Goal: Task Accomplishment & Management: Manage account settings

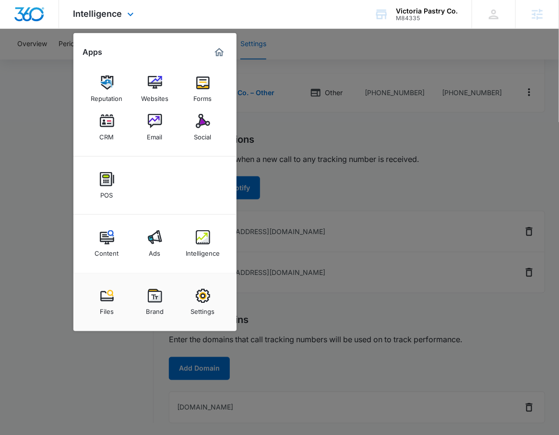
scroll to position [219, 0]
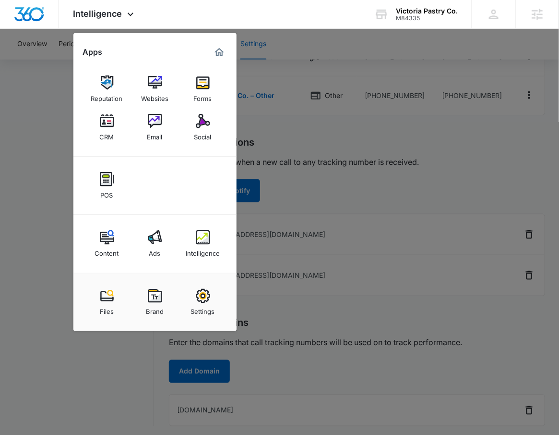
click at [378, 195] on div at bounding box center [279, 217] width 559 height 435
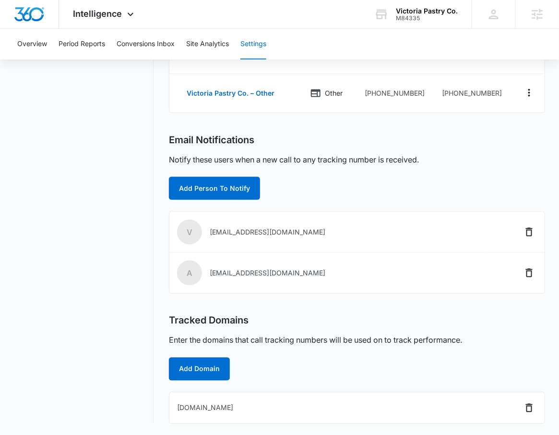
scroll to position [222, 0]
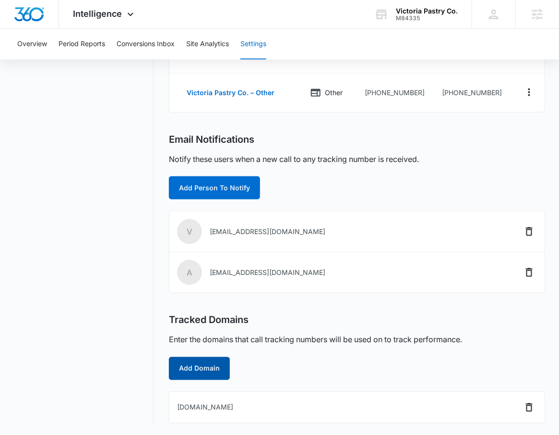
click at [210, 368] on button "Add Domain" at bounding box center [199, 368] width 61 height 23
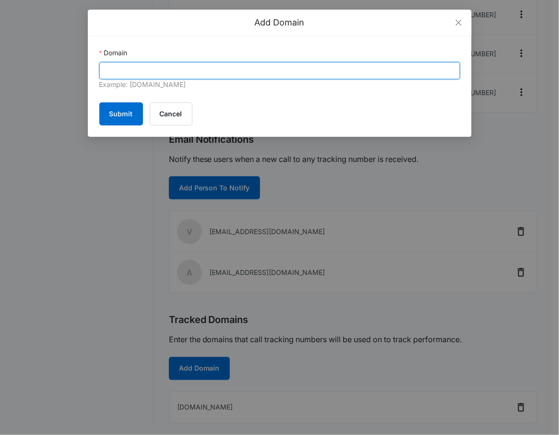
click at [218, 65] on input "Domain" at bounding box center [279, 70] width 361 height 17
paste input "home.victoriapastrycompany.com"
type input "home.victoriapastrycompany.com"
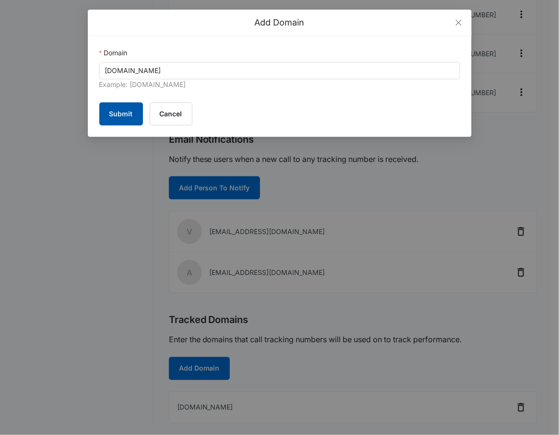
click at [114, 121] on button "Submit" at bounding box center [121, 113] width 44 height 23
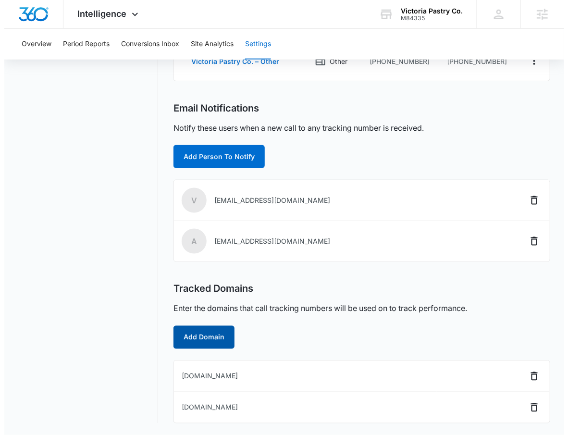
scroll to position [0, 0]
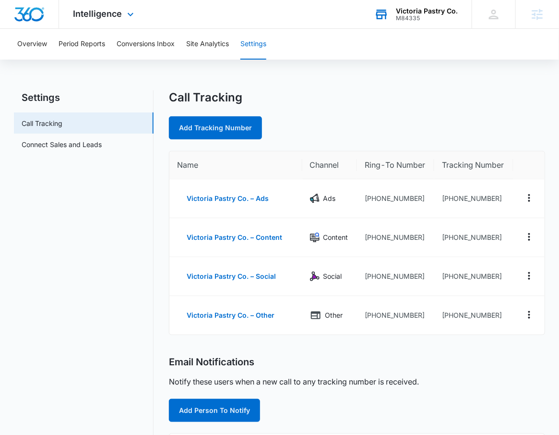
click at [430, 13] on div "Victoria Pastry Co." at bounding box center [427, 11] width 62 height 8
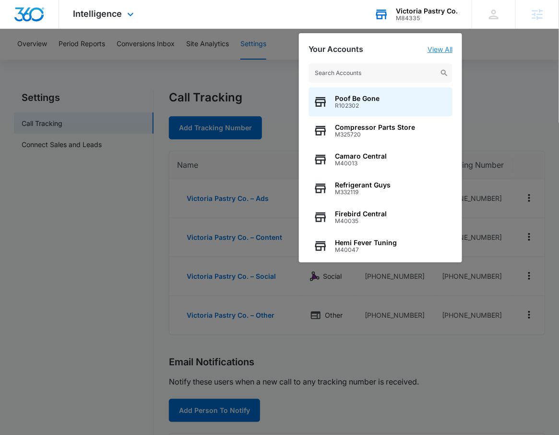
click at [435, 47] on link "View All" at bounding box center [440, 49] width 25 height 8
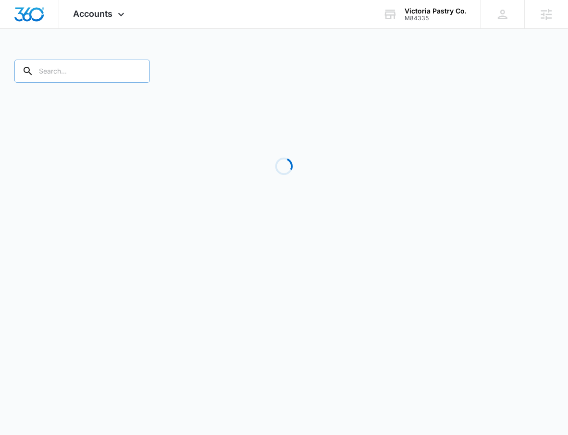
click at [85, 72] on input "text" at bounding box center [81, 71] width 135 height 23
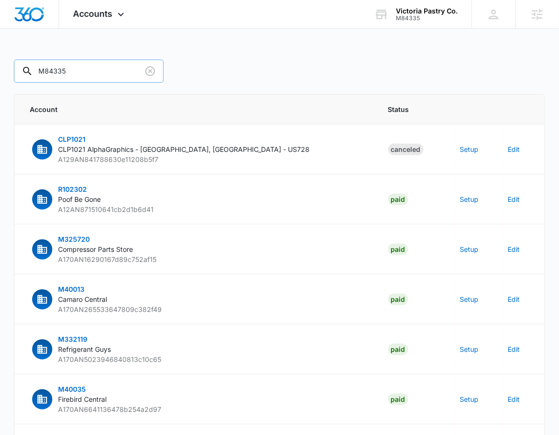
type input "M84335"
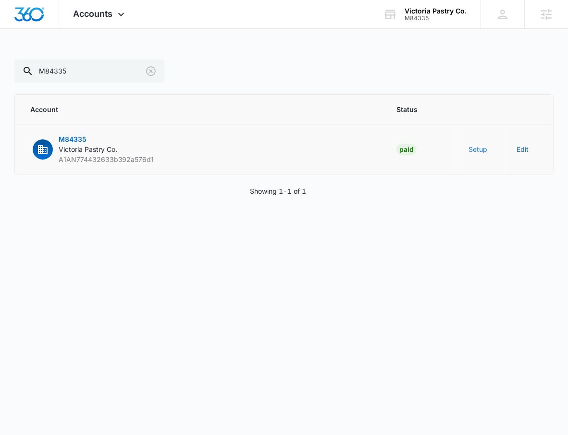
click at [473, 146] on button "Setup" at bounding box center [477, 149] width 19 height 10
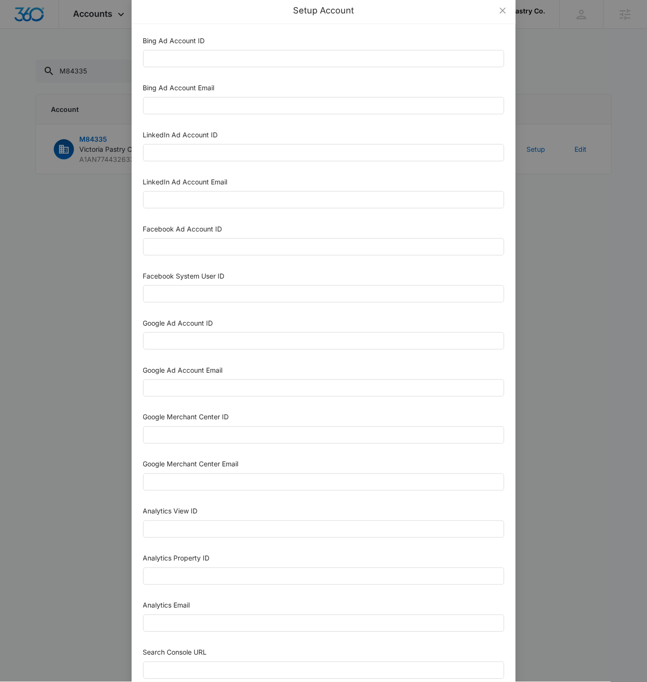
scroll to position [15, 0]
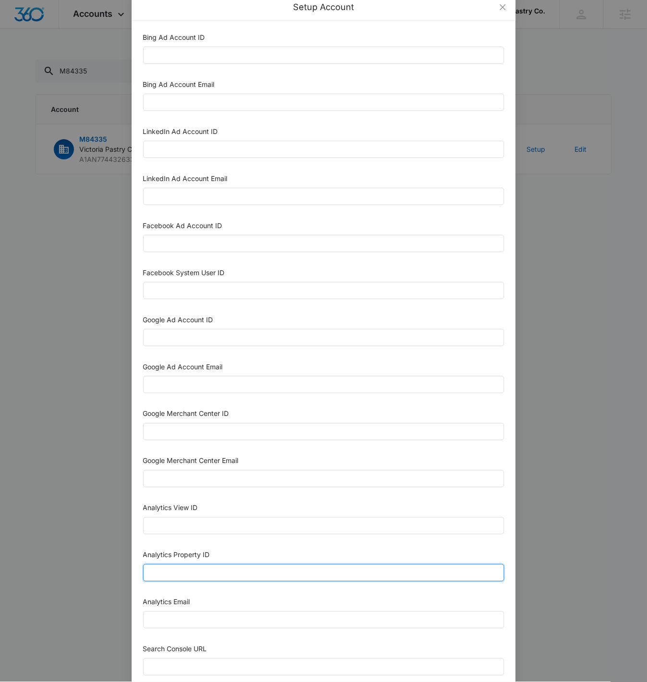
click at [207, 434] on input "Analytics Property ID" at bounding box center [323, 572] width 361 height 17
paste input "501444619"
type input "501444619"
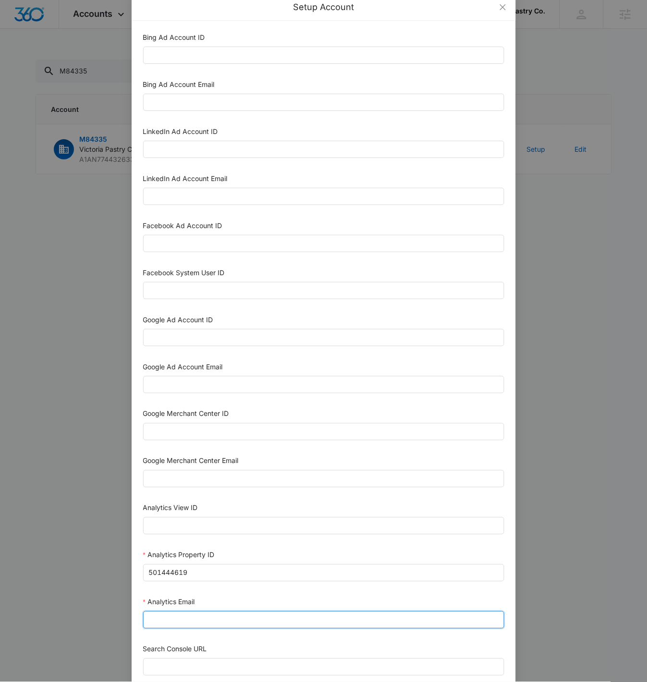
click at [170, 434] on input "Analytics Email" at bounding box center [323, 619] width 361 height 17
click at [215, 434] on input "m360+accounts1023@madwiremedia.com" at bounding box center [323, 619] width 361 height 17
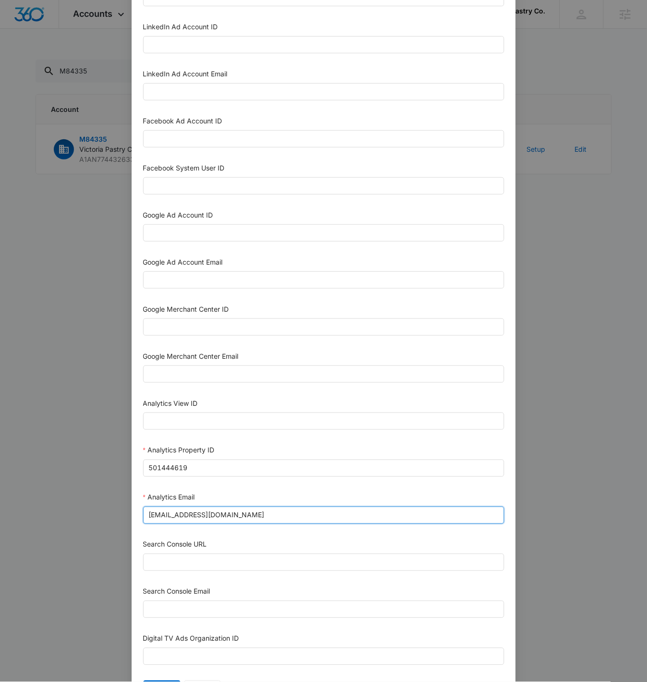
scroll to position [124, 0]
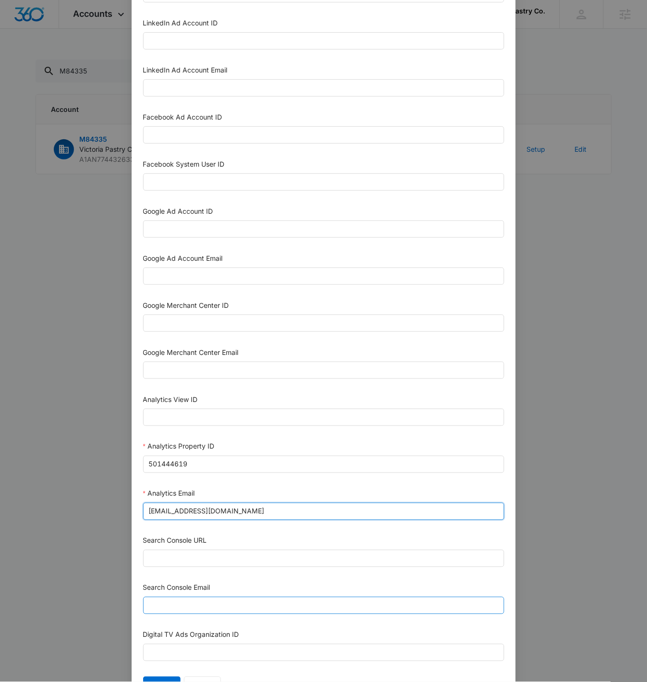
type input "m360+accounts1020@madwiremedia.com"
click at [221, 434] on input "Search Console Email" at bounding box center [323, 605] width 361 height 17
paste input "m360+accounts1020@madwiremedia.com"
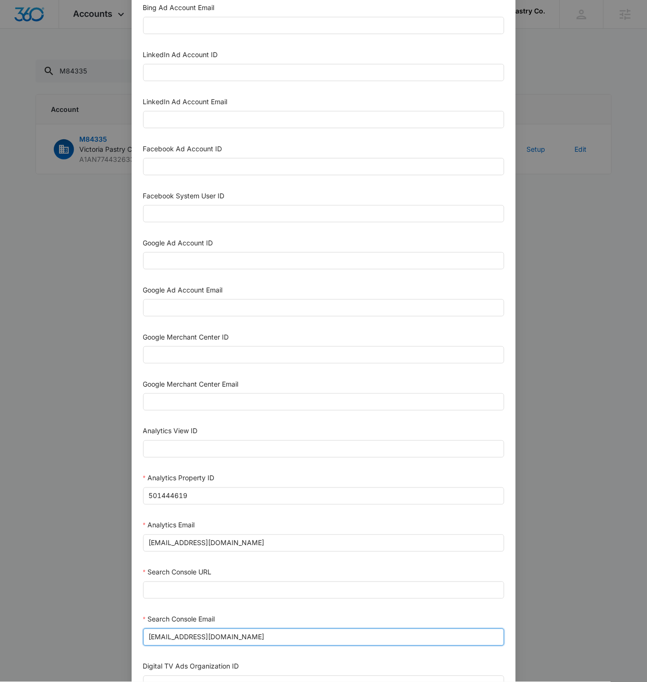
scroll to position [31, 0]
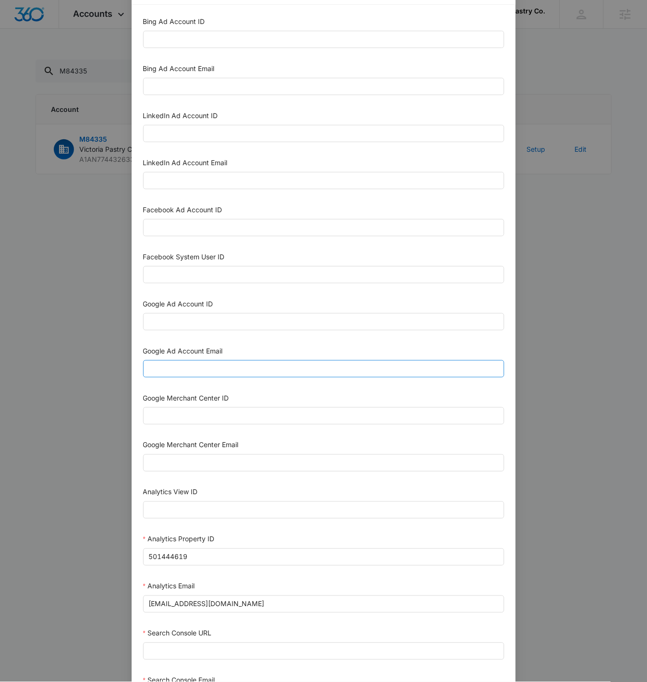
type input "m360+accounts1020@madwiremedia.com"
click at [212, 364] on input "Google Ad Account Email" at bounding box center [323, 368] width 361 height 17
paste input "m360+accounts1020@madwiremedia.com"
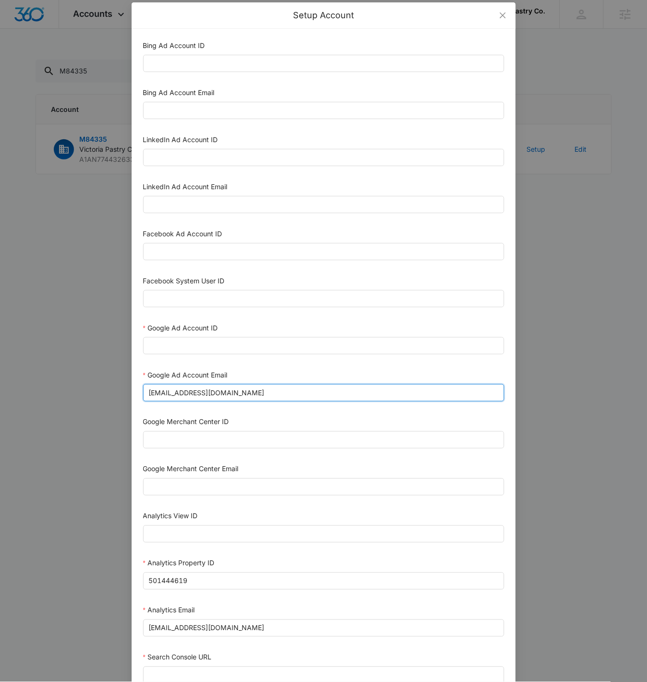
scroll to position [0, 0]
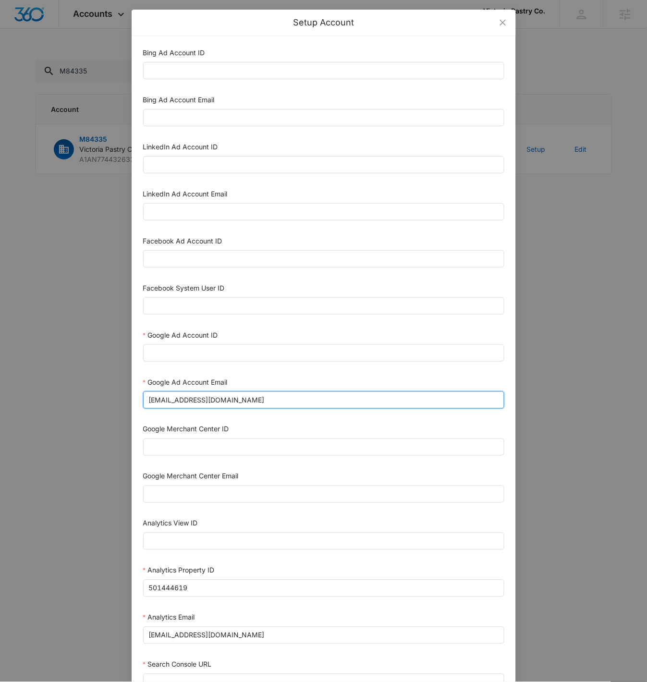
type input "m360+accounts1020@madwiremedia.com"
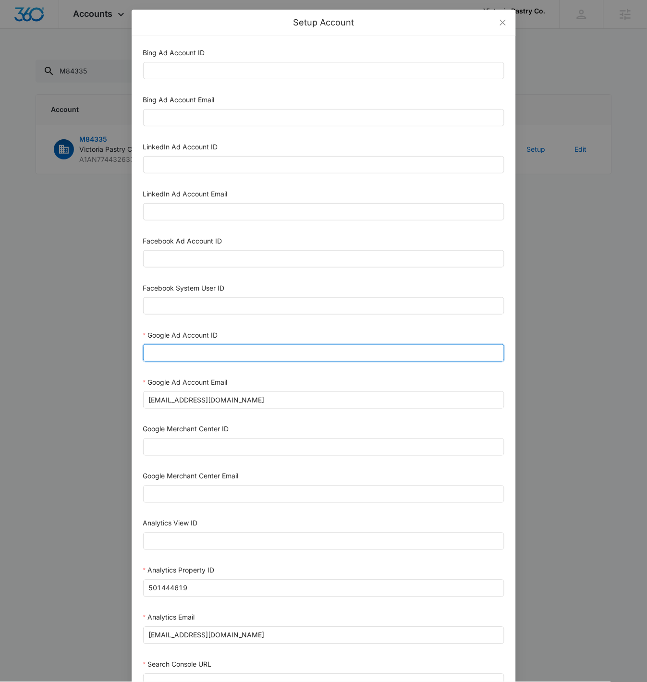
click at [194, 352] on input "Google Ad Account ID" at bounding box center [323, 352] width 361 height 17
click at [194, 351] on input "Google Ad Account ID" at bounding box center [323, 352] width 361 height 17
paste input "[PHONE_NUMBER]"
type input "[PHONE_NUMBER]"
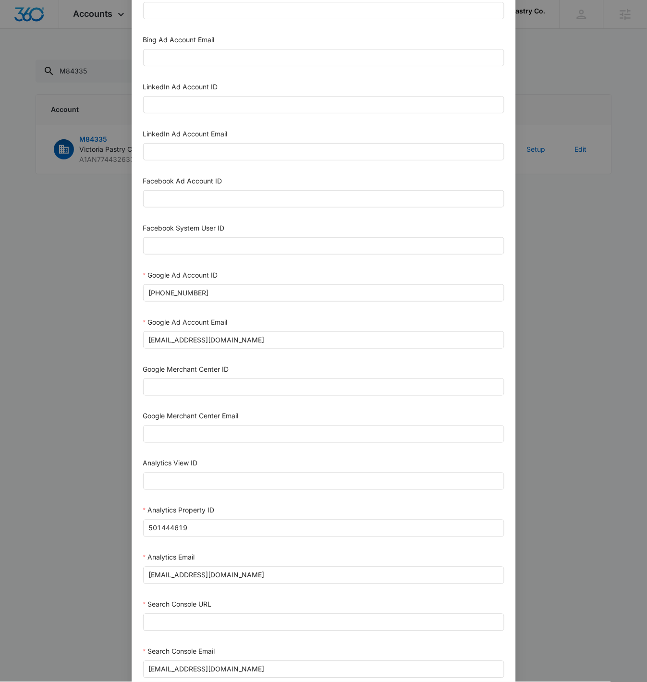
scroll to position [94, 0]
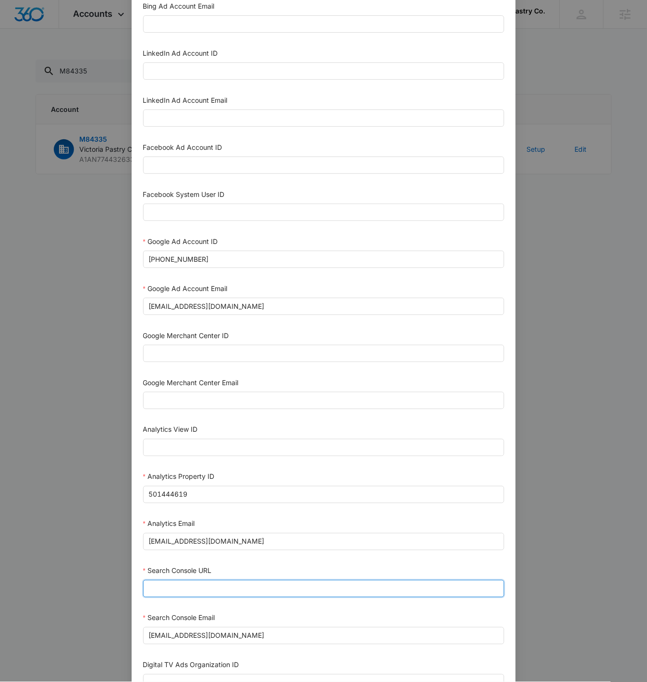
click at [160, 434] on input "Search Console URL" at bounding box center [323, 588] width 361 height 17
paste input "https://www.victoriapastrycompany.com/"
type input "https://www.victoriapastrycompany.com/"
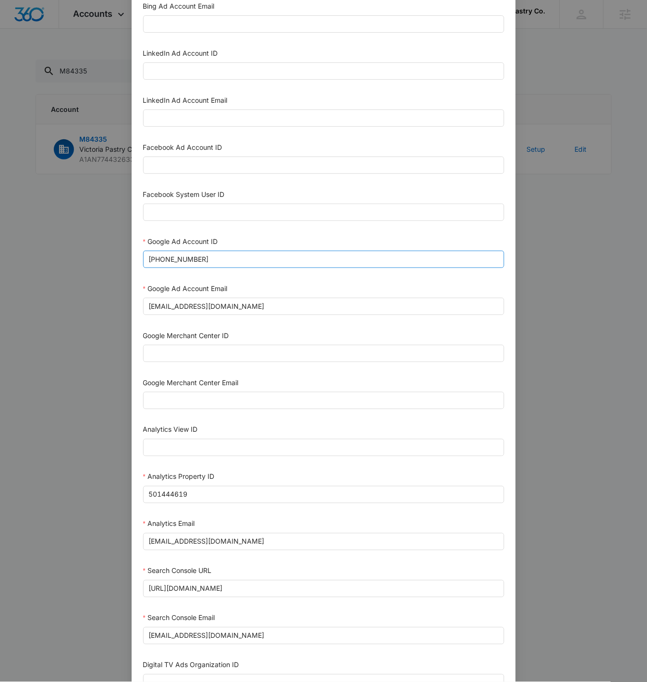
click at [232, 263] on input "[PHONE_NUMBER]" at bounding box center [323, 259] width 361 height 17
click at [233, 257] on input "[PHONE_NUMBER]" at bounding box center [323, 259] width 361 height 17
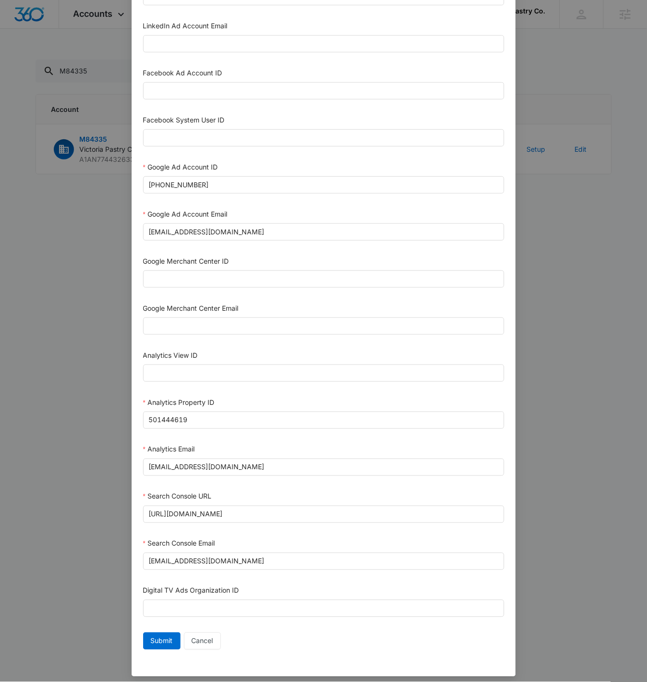
scroll to position [175, 0]
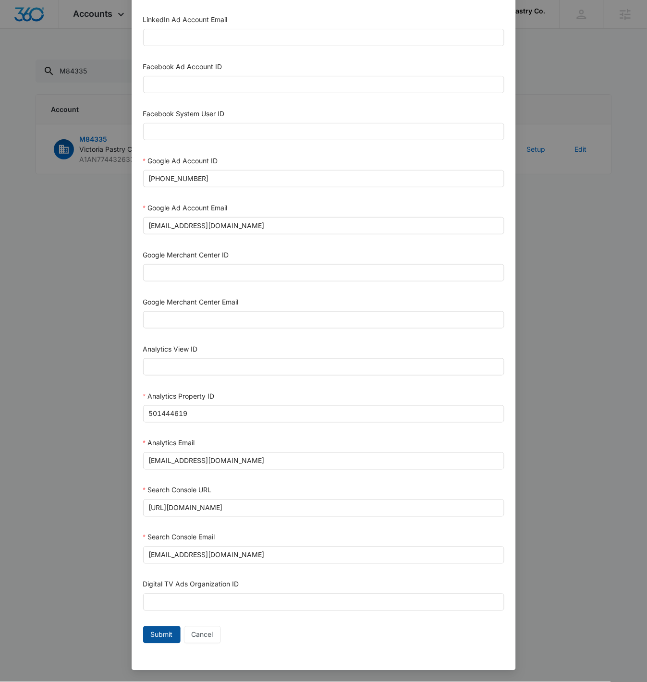
click at [151, 434] on span "Submit" at bounding box center [162, 634] width 22 height 11
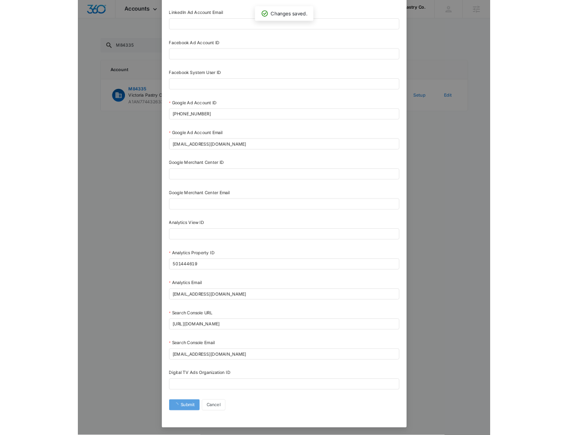
scroll to position [166, 0]
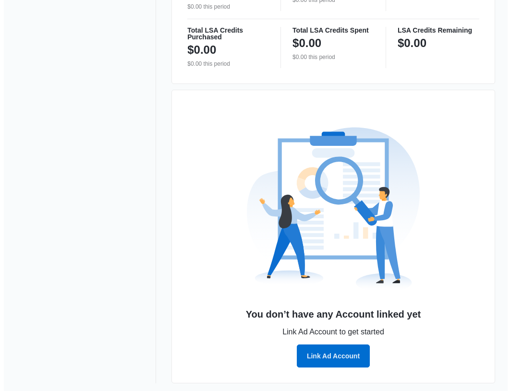
scroll to position [580, 0]
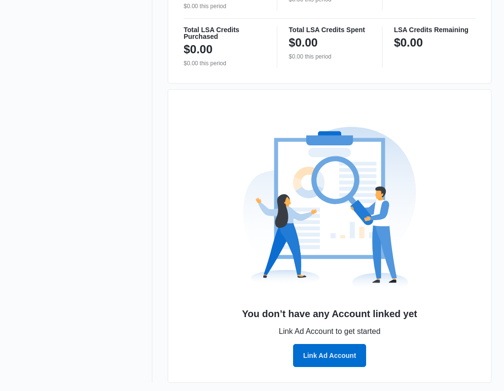
click at [345, 343] on div "You don’t have any Account linked yet Link Ad Account to get started Link Ad Ac…" at bounding box center [329, 337] width 292 height 60
click at [336, 355] on button "Link Ad Account" at bounding box center [329, 355] width 73 height 23
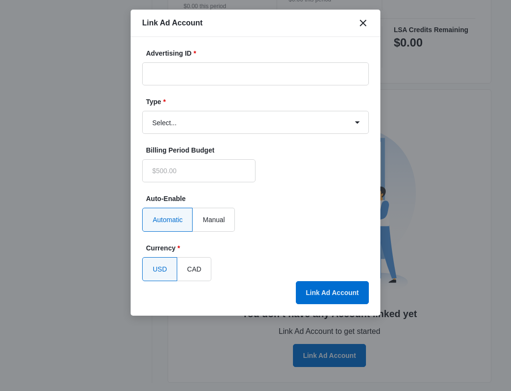
type input "$0.00"
click at [226, 73] on input "Advertising ID *" at bounding box center [255, 73] width 227 height 23
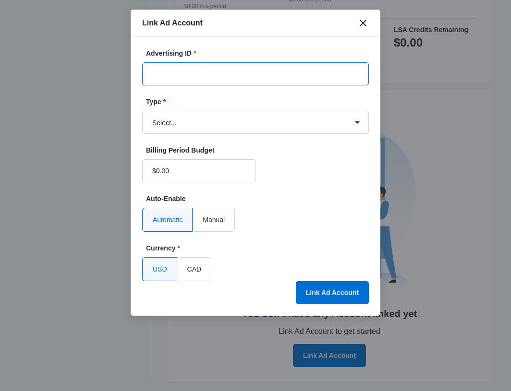
click at [226, 73] on input "Advertising ID *" at bounding box center [255, 73] width 227 height 23
paste input "[PHONE_NUMBER]"
type input "[PHONE_NUMBER]"
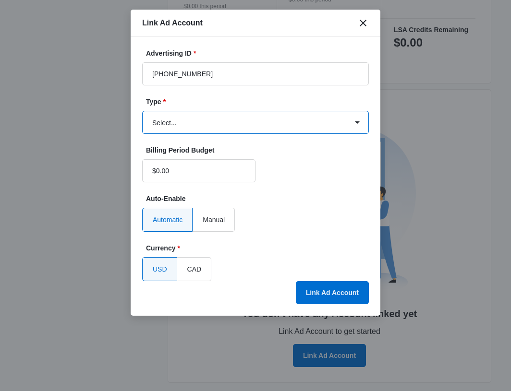
click at [164, 116] on select "Select... Bing Ads Facebook Ads Google Ads" at bounding box center [255, 122] width 227 height 23
select select "google"
click at [142, 111] on select "Select... Bing Ads Facebook Ads Google Ads" at bounding box center [255, 122] width 227 height 23
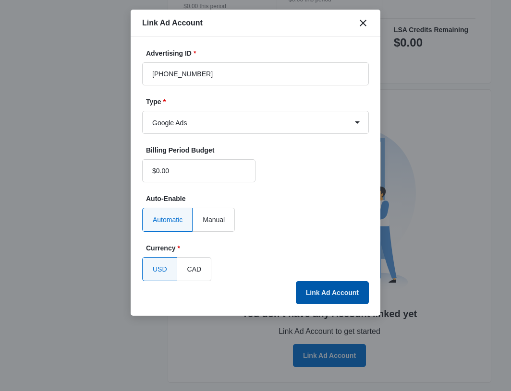
click at [347, 285] on button "Link Ad Account" at bounding box center [332, 292] width 73 height 23
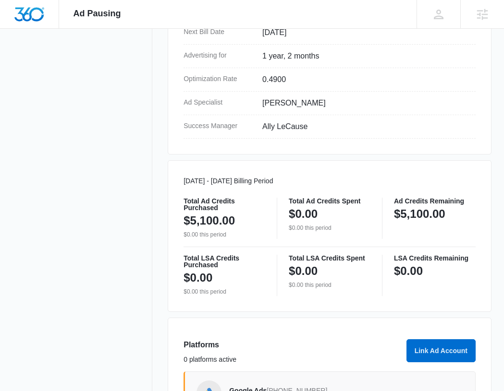
scroll to position [408, 0]
